Goal: Task Accomplishment & Management: Use online tool/utility

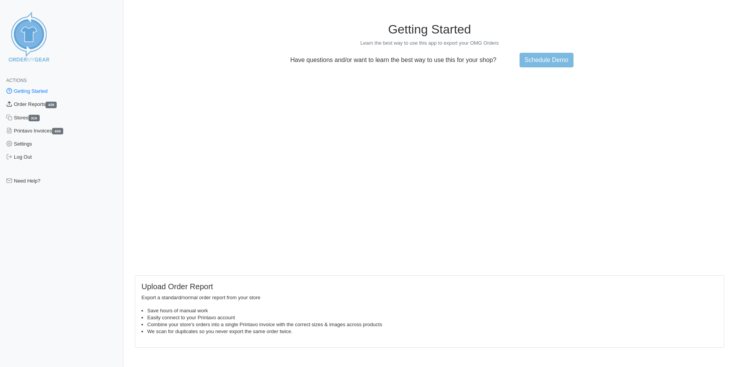
click at [47, 107] on link "Order Reports 426" at bounding box center [61, 104] width 123 height 13
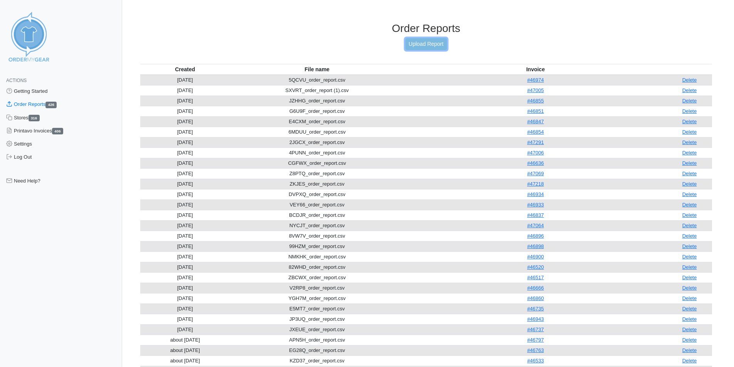
click at [419, 45] on link "Upload Report" at bounding box center [426, 44] width 42 height 12
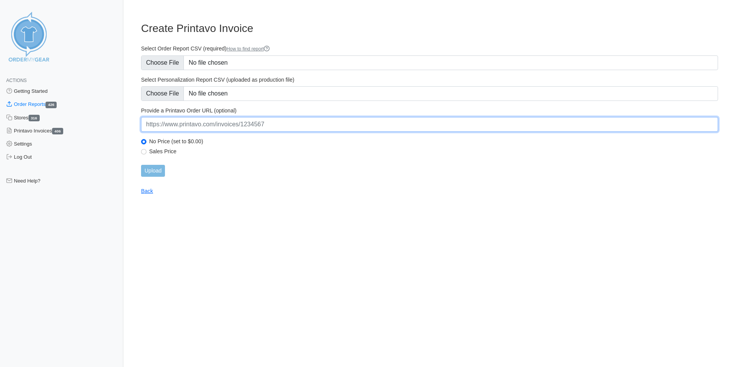
click at [248, 126] on input "url" at bounding box center [429, 124] width 577 height 15
paste input "https://www.printavo.com/invoices/20292676"
type input "https://www.printavo.com/invoices/20292676"
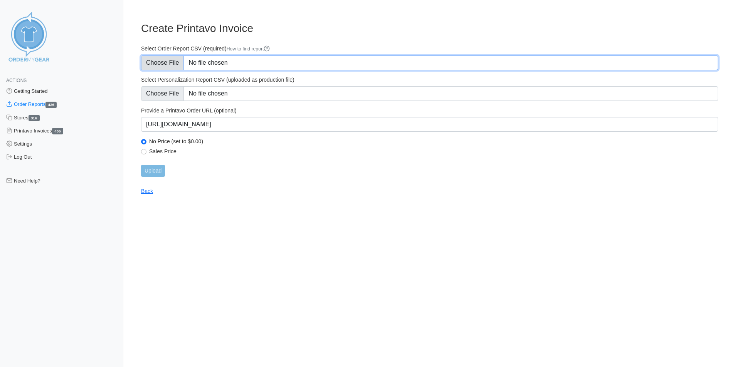
click at [171, 65] on input "Select Order Report CSV (required) How to find report" at bounding box center [429, 62] width 577 height 15
type input "C:\fakepath\P47330_OrderReport.csv"
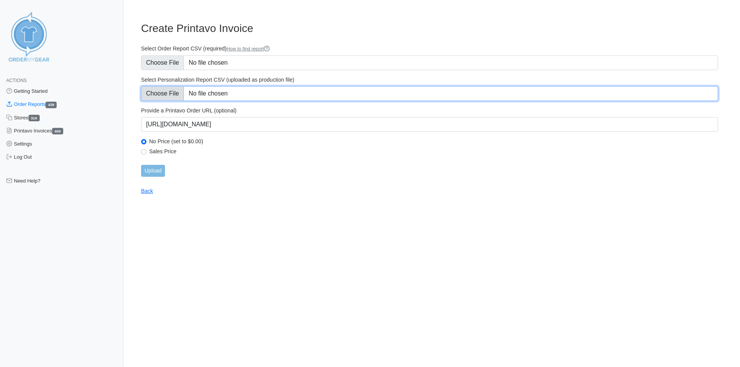
click at [155, 93] on input "Select Personalization Report CSV (uploaded as production file)" at bounding box center [429, 93] width 577 height 15
type input "C:\fakepath\4TD3B_personalization_report.csv"
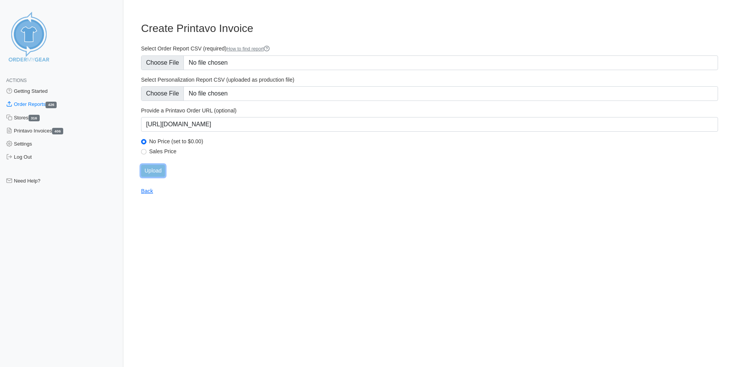
click at [156, 169] on input "Upload" at bounding box center [153, 171] width 24 height 12
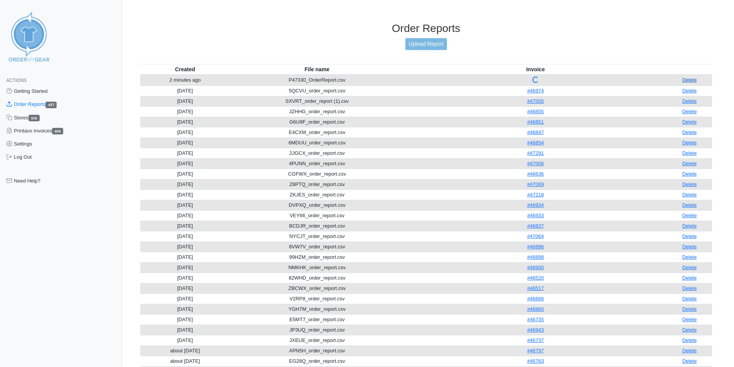
click at [690, 79] on link "Delete" at bounding box center [689, 80] width 15 height 6
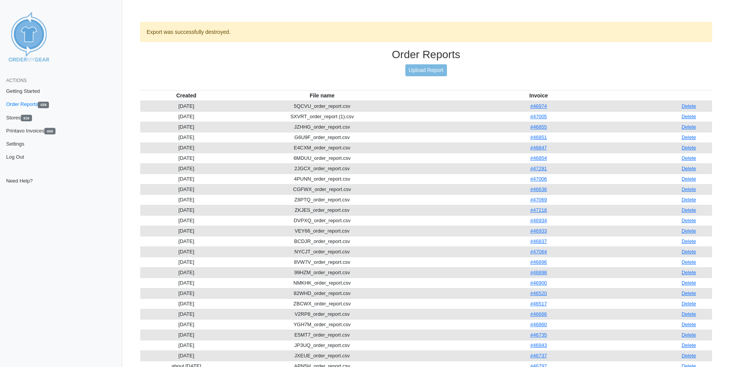
scroll to position [26, 0]
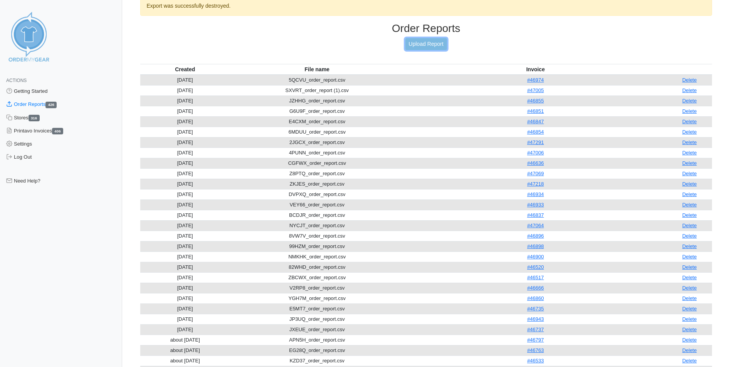
click at [431, 44] on link "Upload Report" at bounding box center [426, 44] width 42 height 12
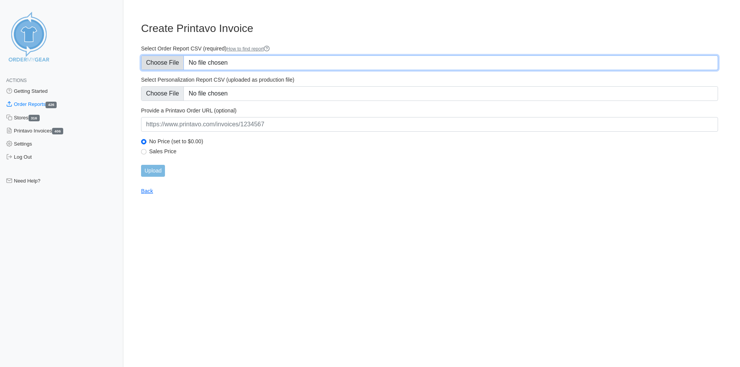
click at [163, 65] on input "Select Order Report CSV (required) How to find report" at bounding box center [429, 62] width 577 height 15
type input "C:\fakepath\W68FP_order_report.csv"
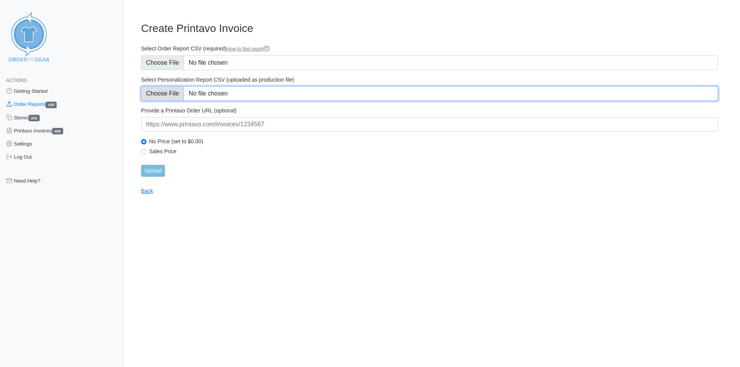
click at [177, 96] on input "Select Personalization Report CSV (uploaded as production file)" at bounding box center [429, 93] width 577 height 15
type input "C:\fakepath\W68FP_personalization_report.csv"
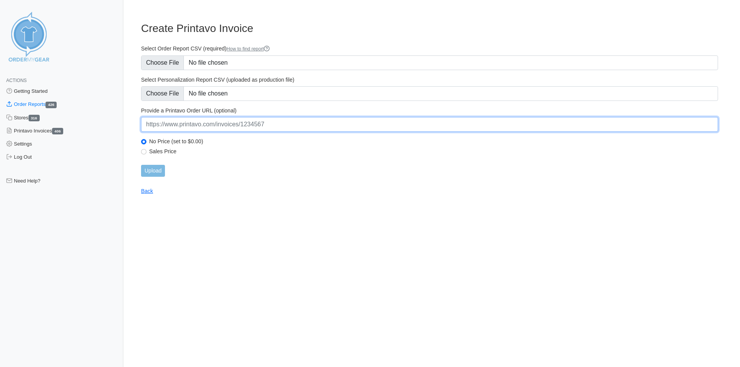
click at [236, 123] on input "url" at bounding box center [429, 124] width 577 height 15
click at [217, 121] on input "url" at bounding box center [429, 124] width 577 height 15
paste input "[URL][DOMAIN_NAME]"
type input "[URL][DOMAIN_NAME]"
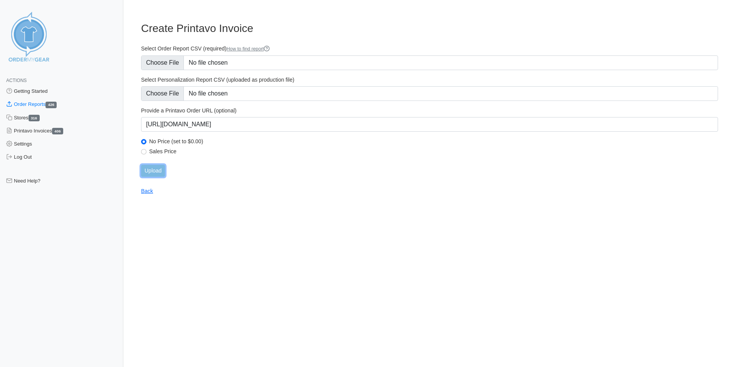
click at [158, 175] on input "Upload" at bounding box center [153, 171] width 24 height 12
click at [158, 175] on div "Upload" at bounding box center [429, 171] width 577 height 12
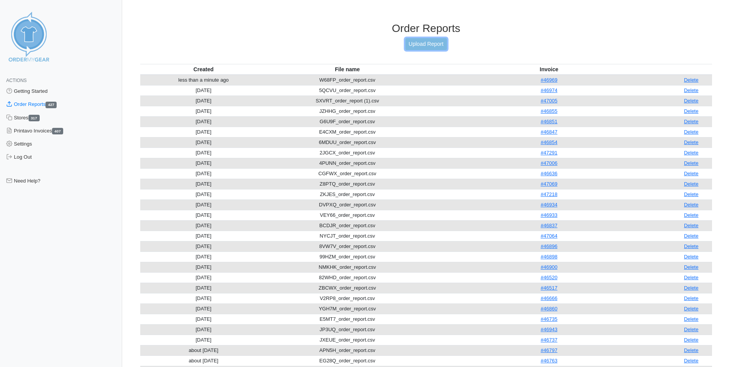
click at [429, 48] on link "Upload Report" at bounding box center [426, 44] width 42 height 12
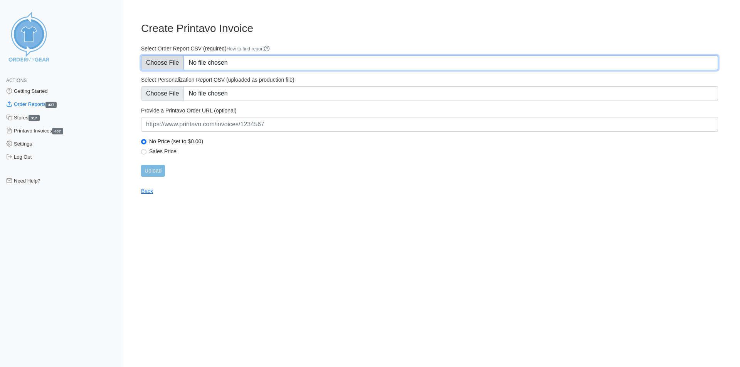
click at [164, 63] on input "Select Order Report CSV (required) How to find report" at bounding box center [429, 62] width 577 height 15
type input "C:\fakepath\W68FP_order_report.csv"
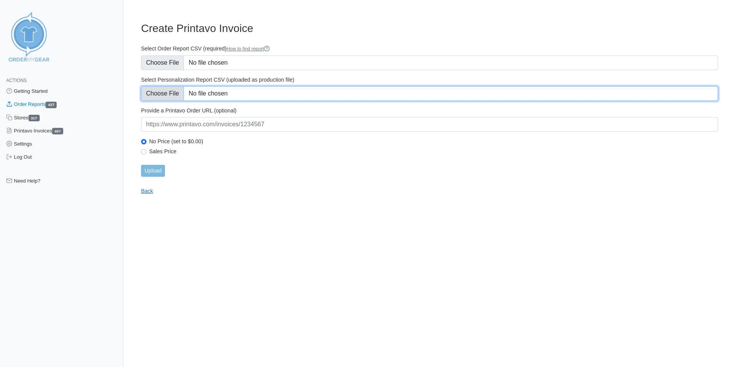
click at [169, 91] on input "Select Personalization Report CSV (uploaded as production file)" at bounding box center [429, 93] width 577 height 15
type input "C:\fakepath\W68FP_personalization_report.csv"
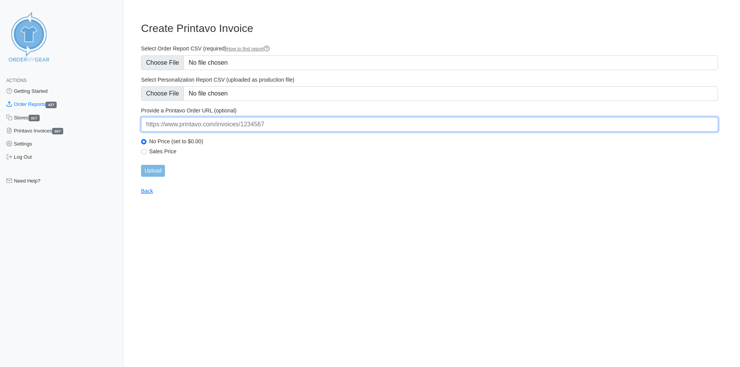
click at [319, 123] on input "url" at bounding box center [429, 124] width 577 height 15
click at [268, 129] on input "url" at bounding box center [429, 124] width 577 height 15
paste input "[URL][DOMAIN_NAME]"
type input "[URL][DOMAIN_NAME]"
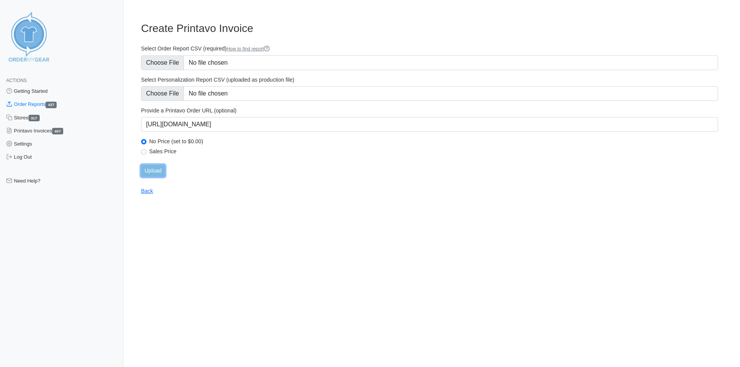
click at [149, 173] on input "Upload" at bounding box center [153, 171] width 24 height 12
